Goal: Check status: Check status

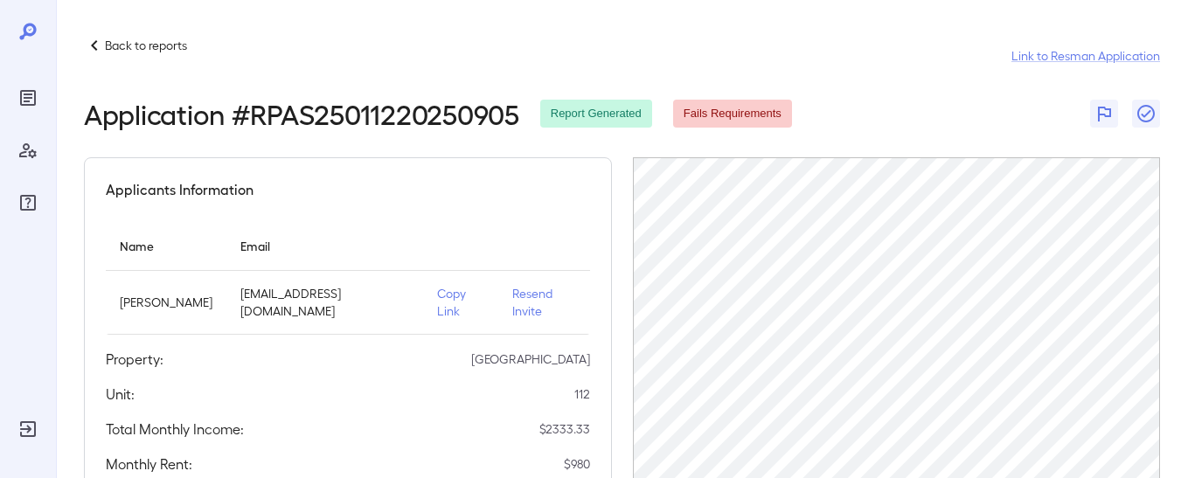
scroll to position [43, 0]
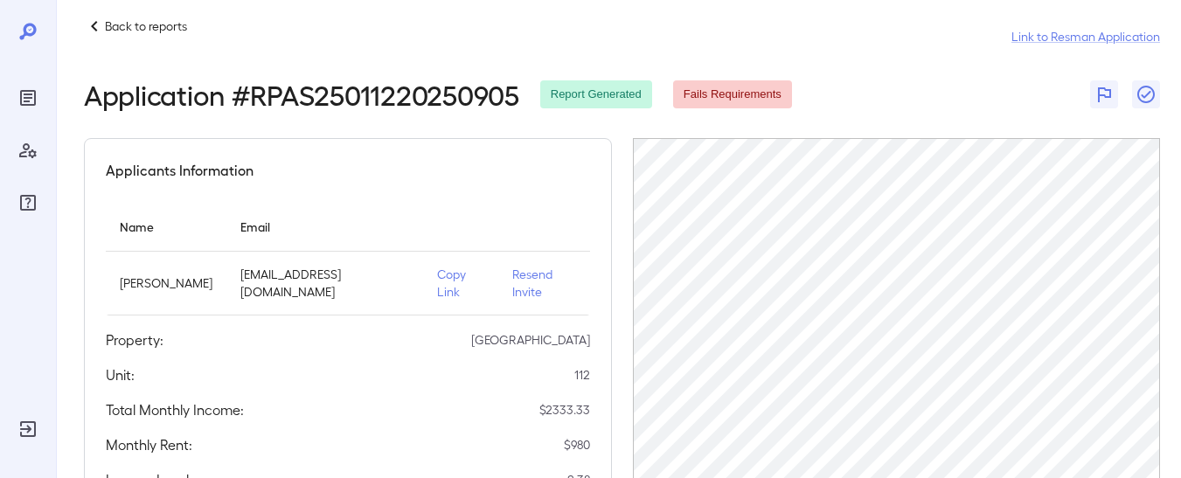
scroll to position [20, 0]
click at [713, 90] on span "Fails Requirements" at bounding box center [732, 94] width 119 height 17
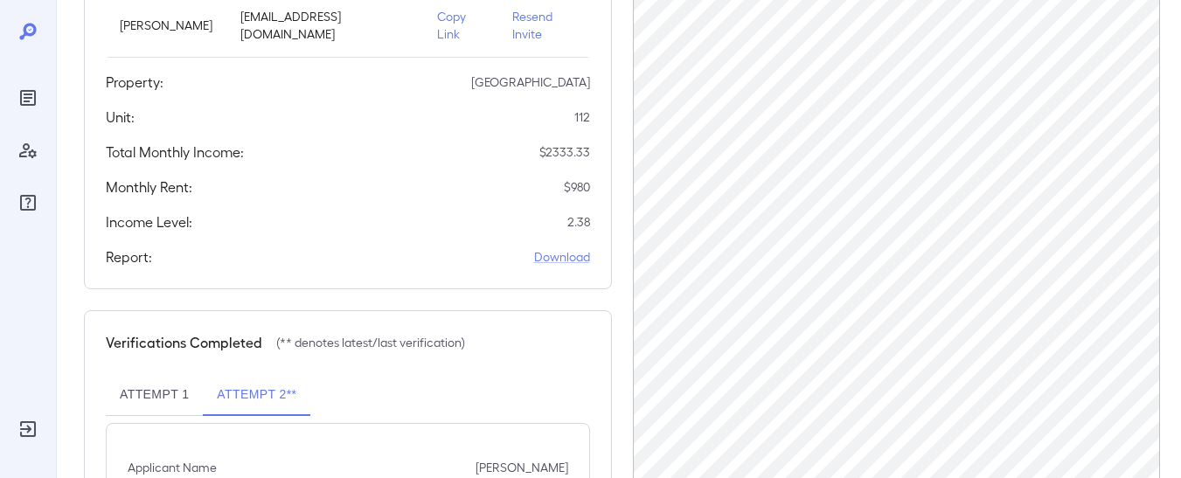
scroll to position [329, 0]
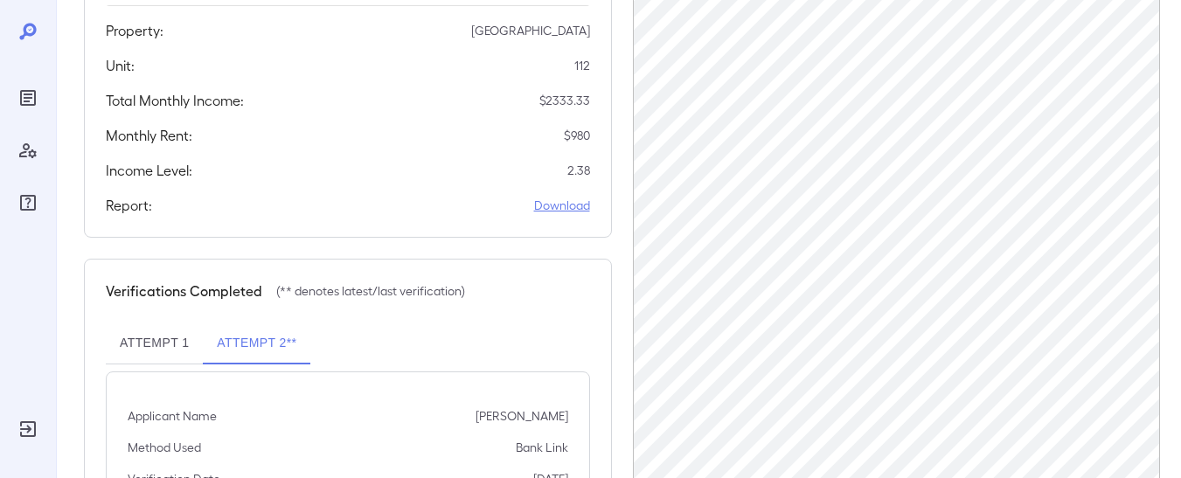
click at [554, 211] on link "Download" at bounding box center [562, 205] width 56 height 17
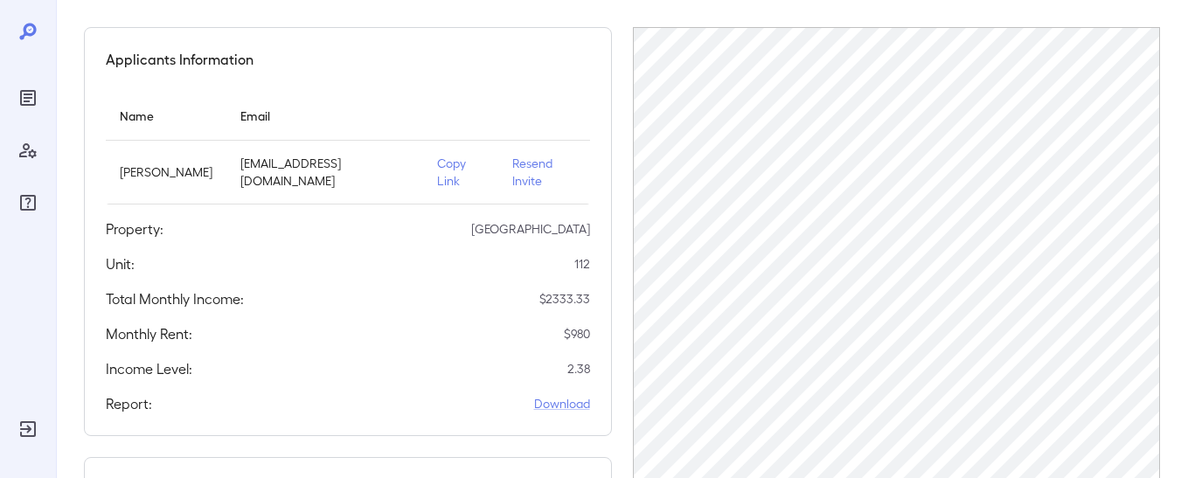
scroll to position [0, 0]
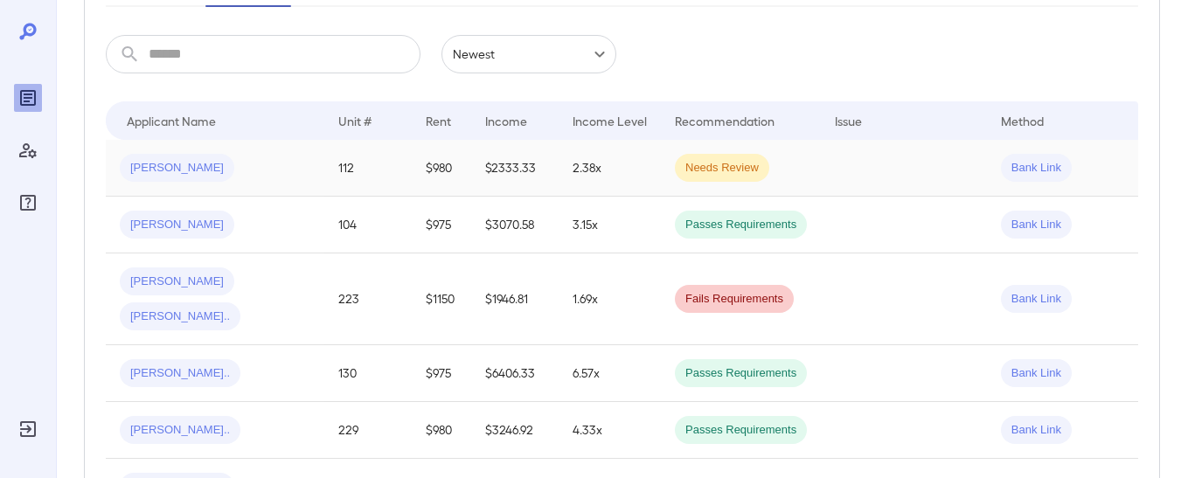
scroll to position [281, 0]
click at [1025, 177] on div "Bank Link" at bounding box center [1036, 167] width 71 height 28
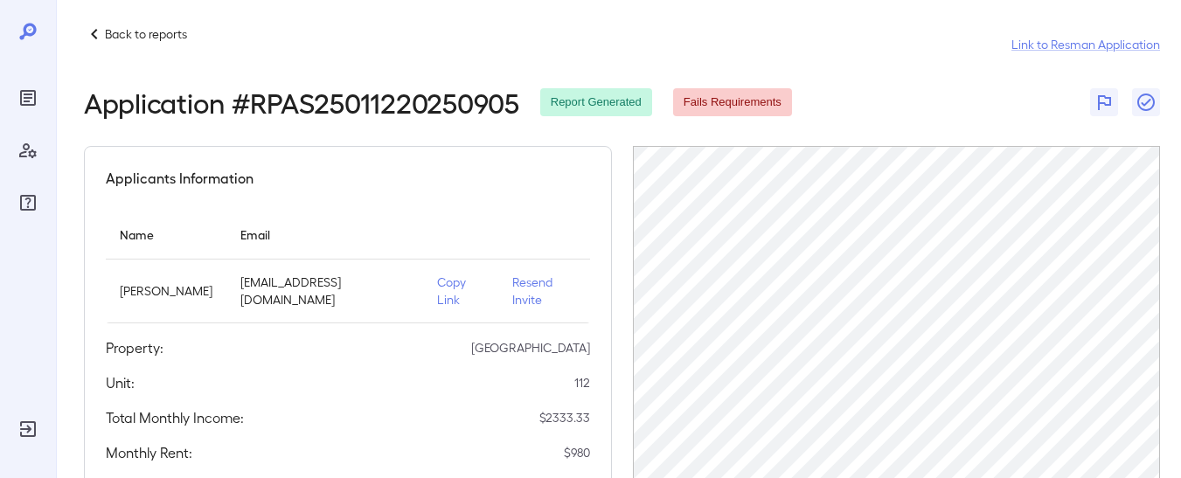
scroll to position [12, 0]
click at [1147, 100] on icon "button" at bounding box center [1145, 101] width 21 height 21
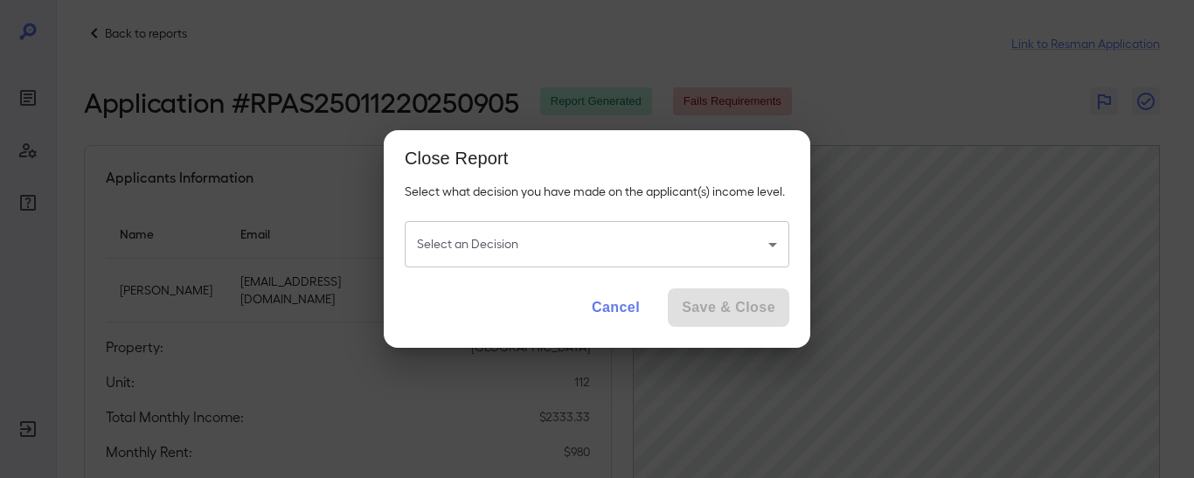
click at [666, 259] on body "Back to reports Link to Resman Application Application # RPAS25011220250905 Rep…" at bounding box center [597, 227] width 1194 height 478
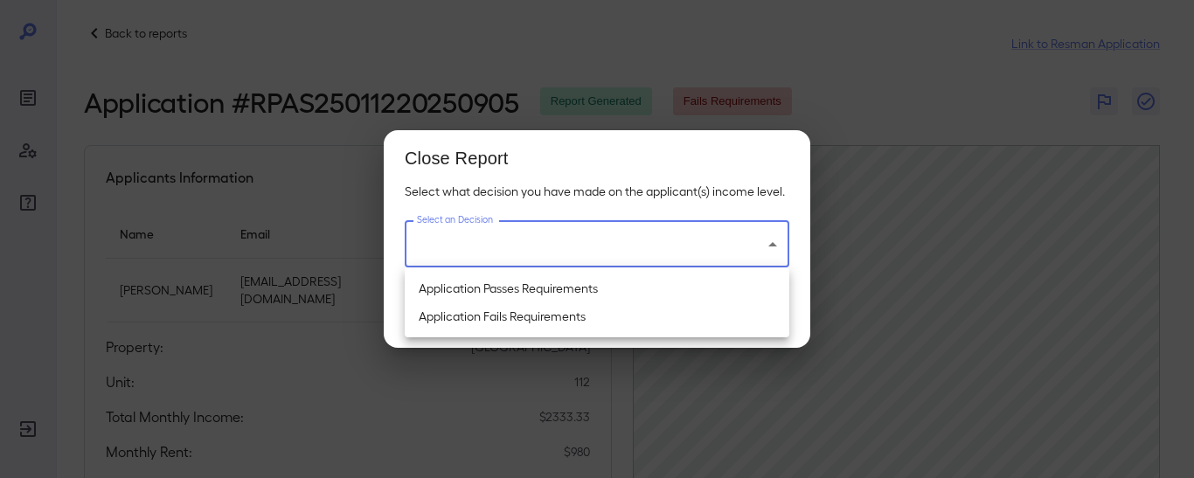
click at [887, 107] on div at bounding box center [597, 239] width 1194 height 478
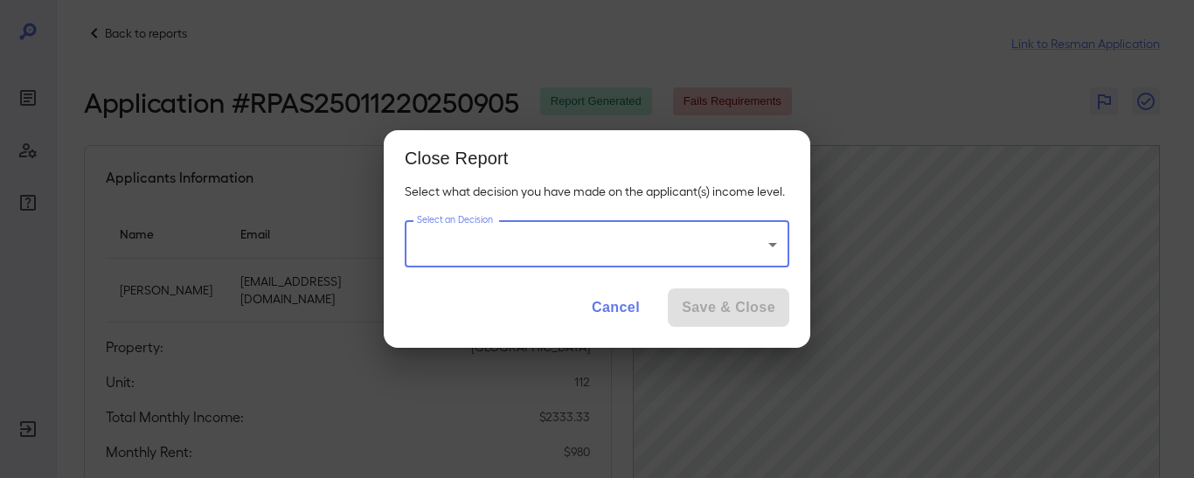
click at [599, 315] on button "Cancel" at bounding box center [616, 307] width 76 height 38
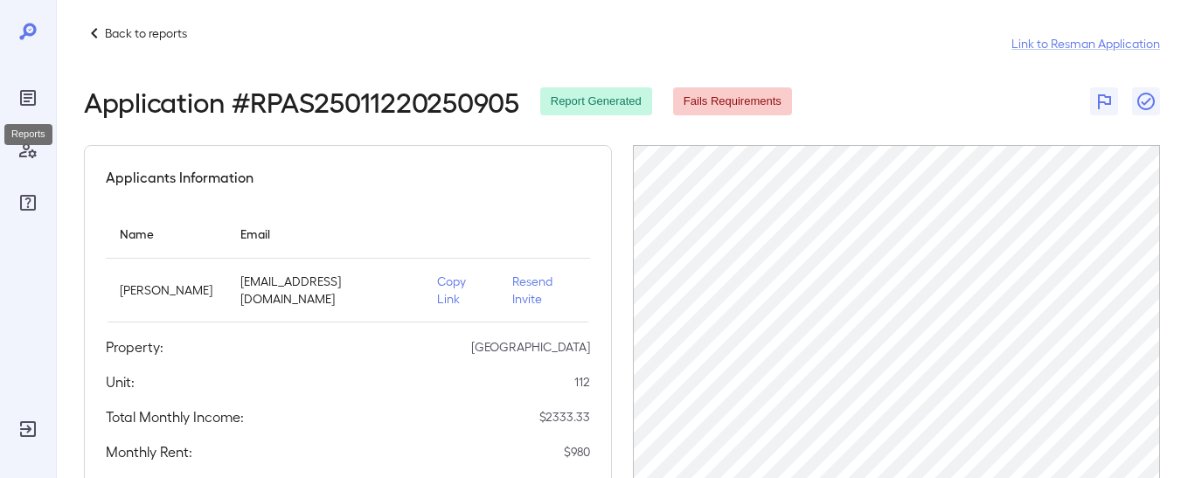
click at [22, 110] on div "Reports" at bounding box center [28, 98] width 28 height 28
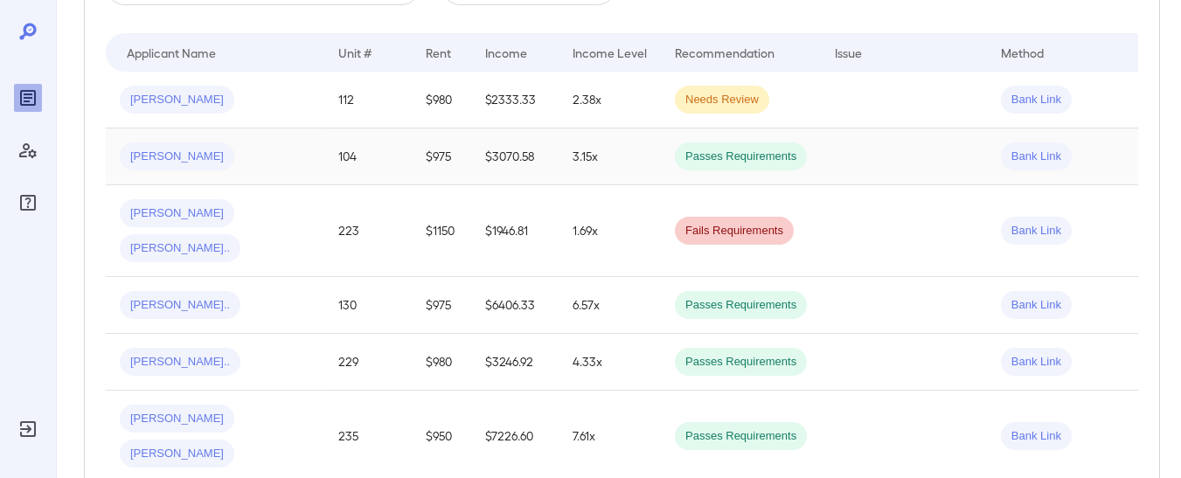
scroll to position [350, 0]
click at [900, 195] on td at bounding box center [904, 230] width 166 height 92
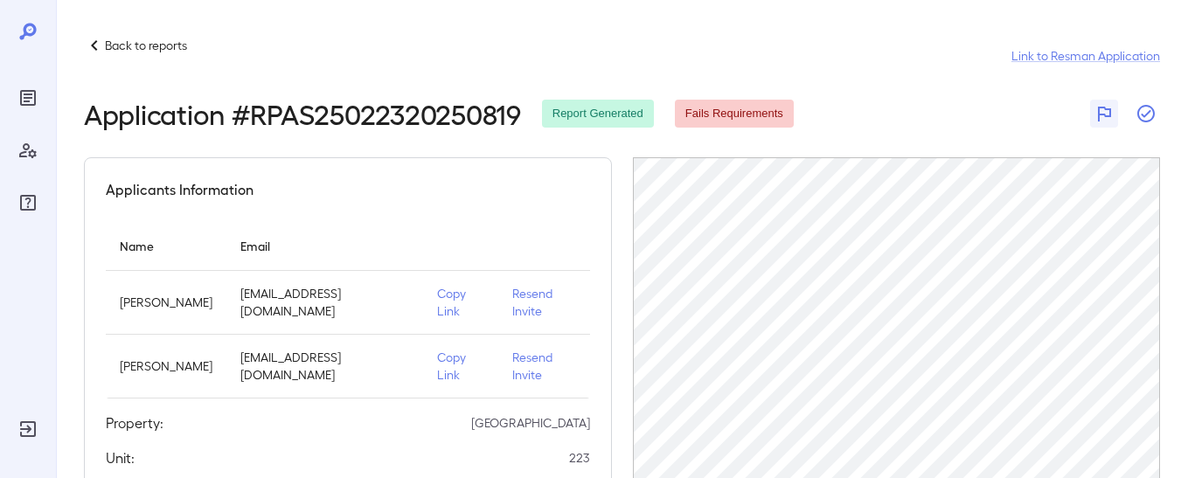
click at [1137, 114] on icon "button" at bounding box center [1145, 113] width 21 height 21
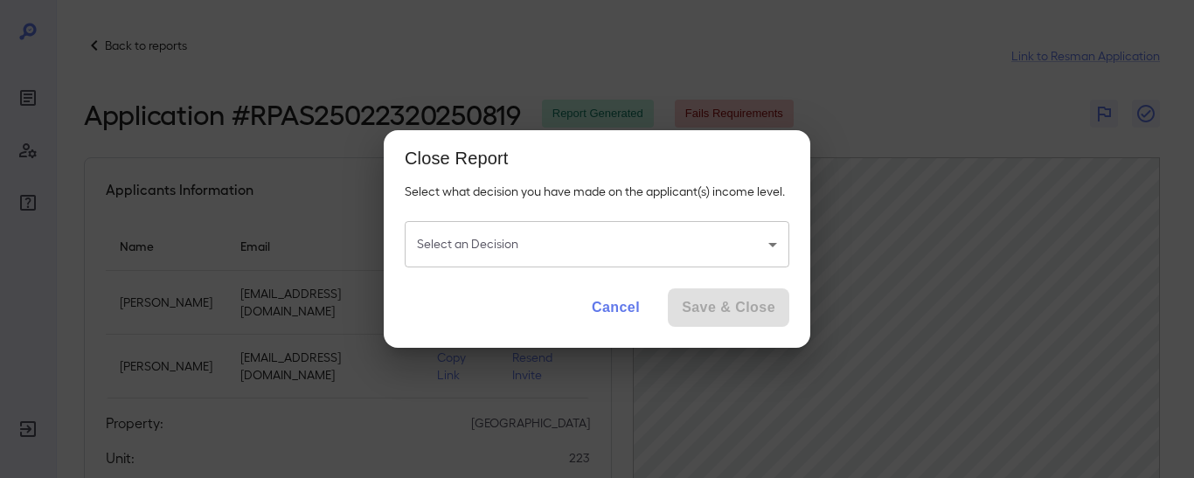
click at [599, 257] on body "Back to reports Link to Resman Application Application # RPAS25022320250819 Rep…" at bounding box center [597, 239] width 1194 height 478
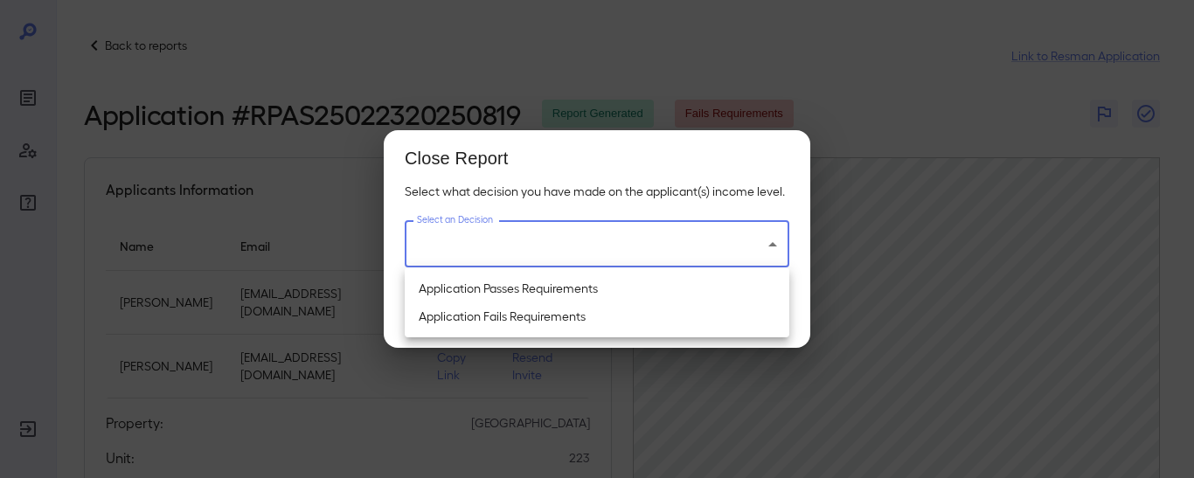
click at [883, 107] on div at bounding box center [597, 239] width 1194 height 478
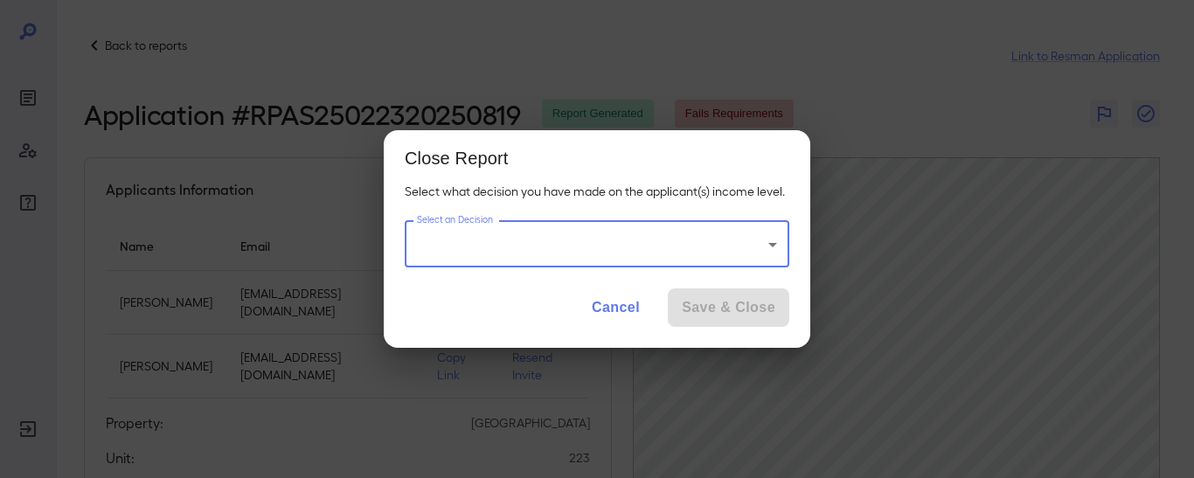
click at [662, 298] on div "Cancel Save & Close" at bounding box center [597, 314] width 426 height 66
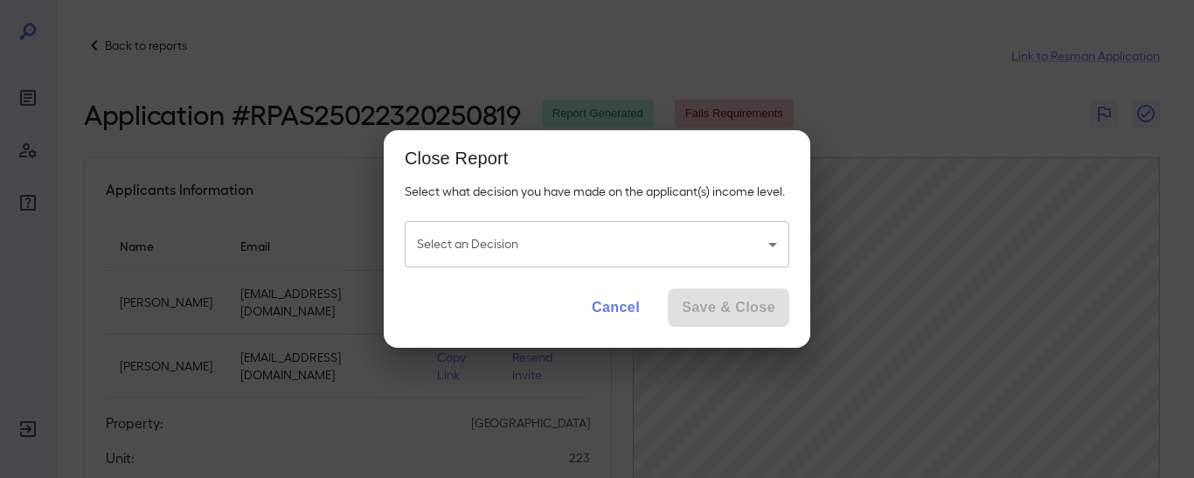
click at [641, 301] on button "Cancel" at bounding box center [616, 307] width 76 height 38
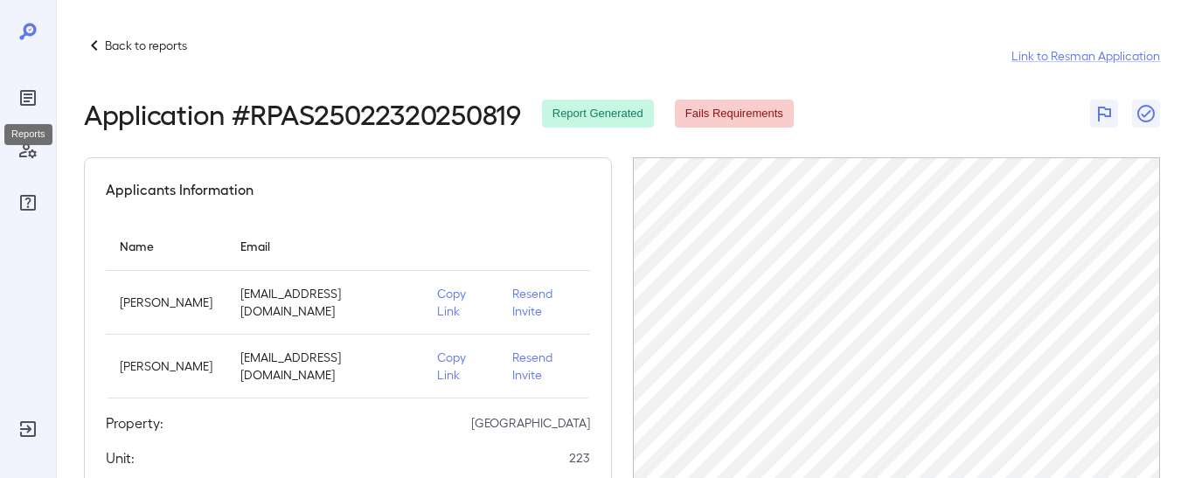
click at [37, 97] on icon "Reports" at bounding box center [27, 97] width 21 height 21
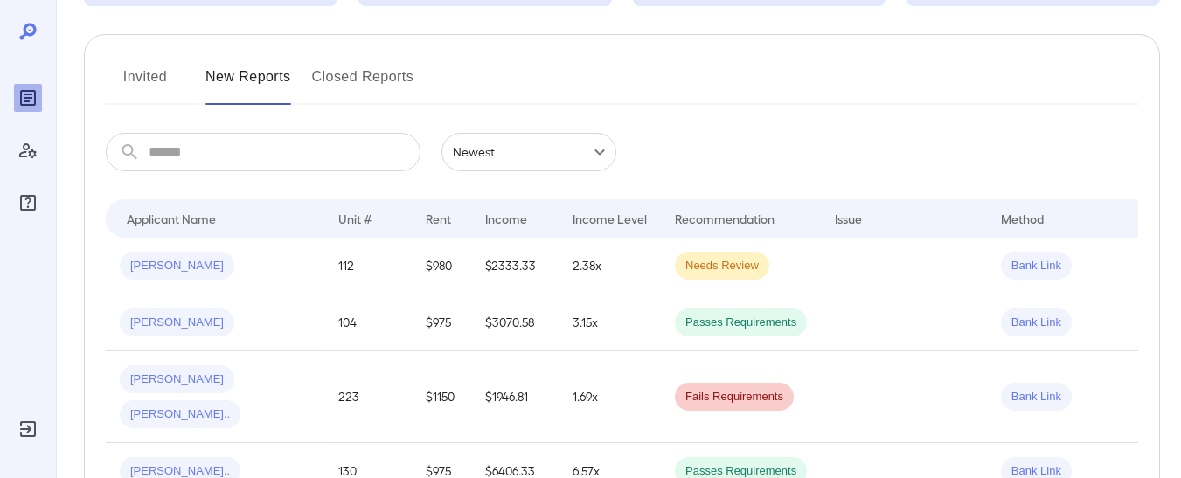
scroll to position [184, 0]
click at [847, 263] on td at bounding box center [904, 265] width 166 height 57
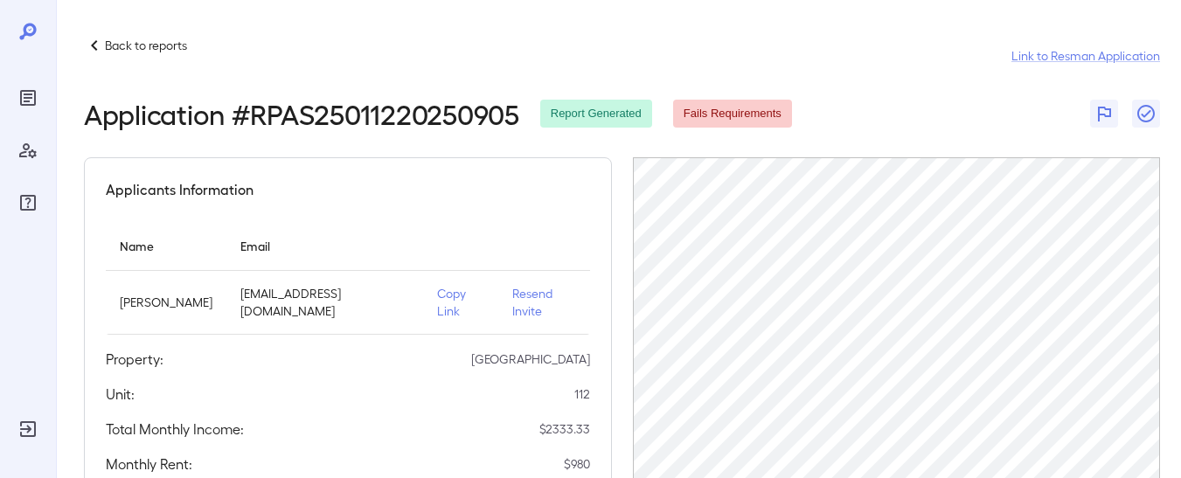
scroll to position [123, 0]
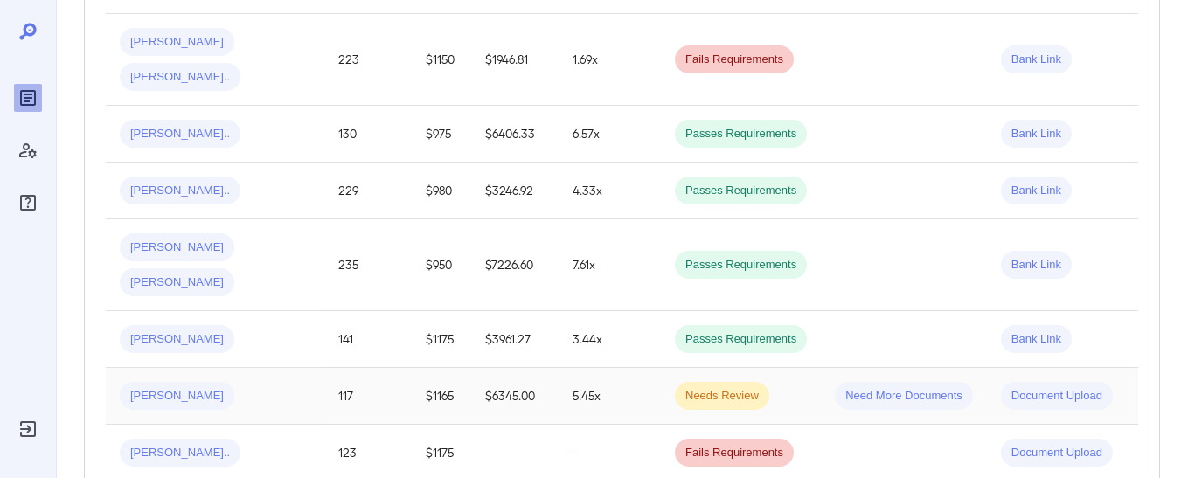
scroll to position [294, 0]
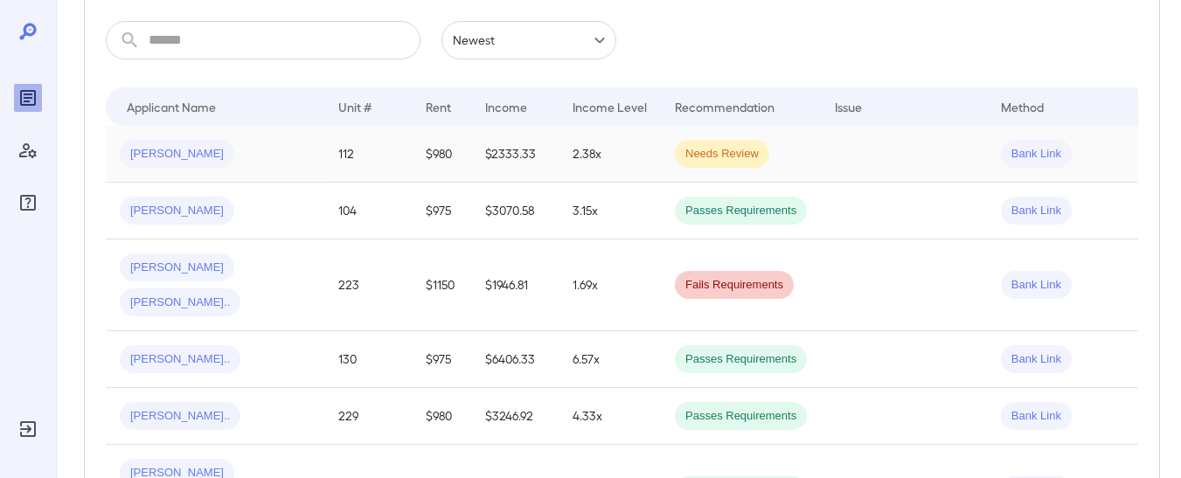
click at [619, 147] on td "2.38x" at bounding box center [609, 154] width 102 height 57
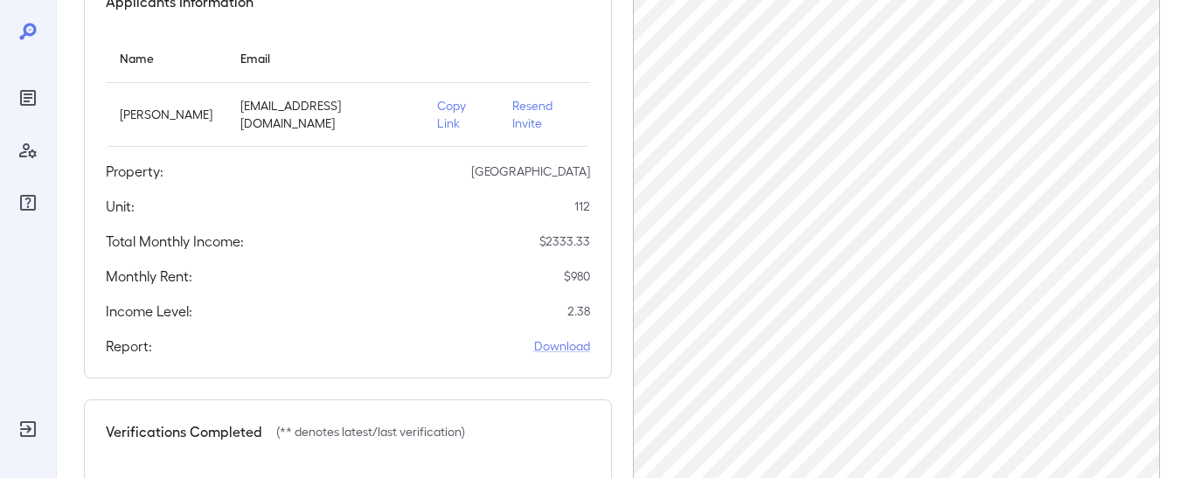
scroll to position [185, 0]
